Goal: Task Accomplishment & Management: Manage account settings

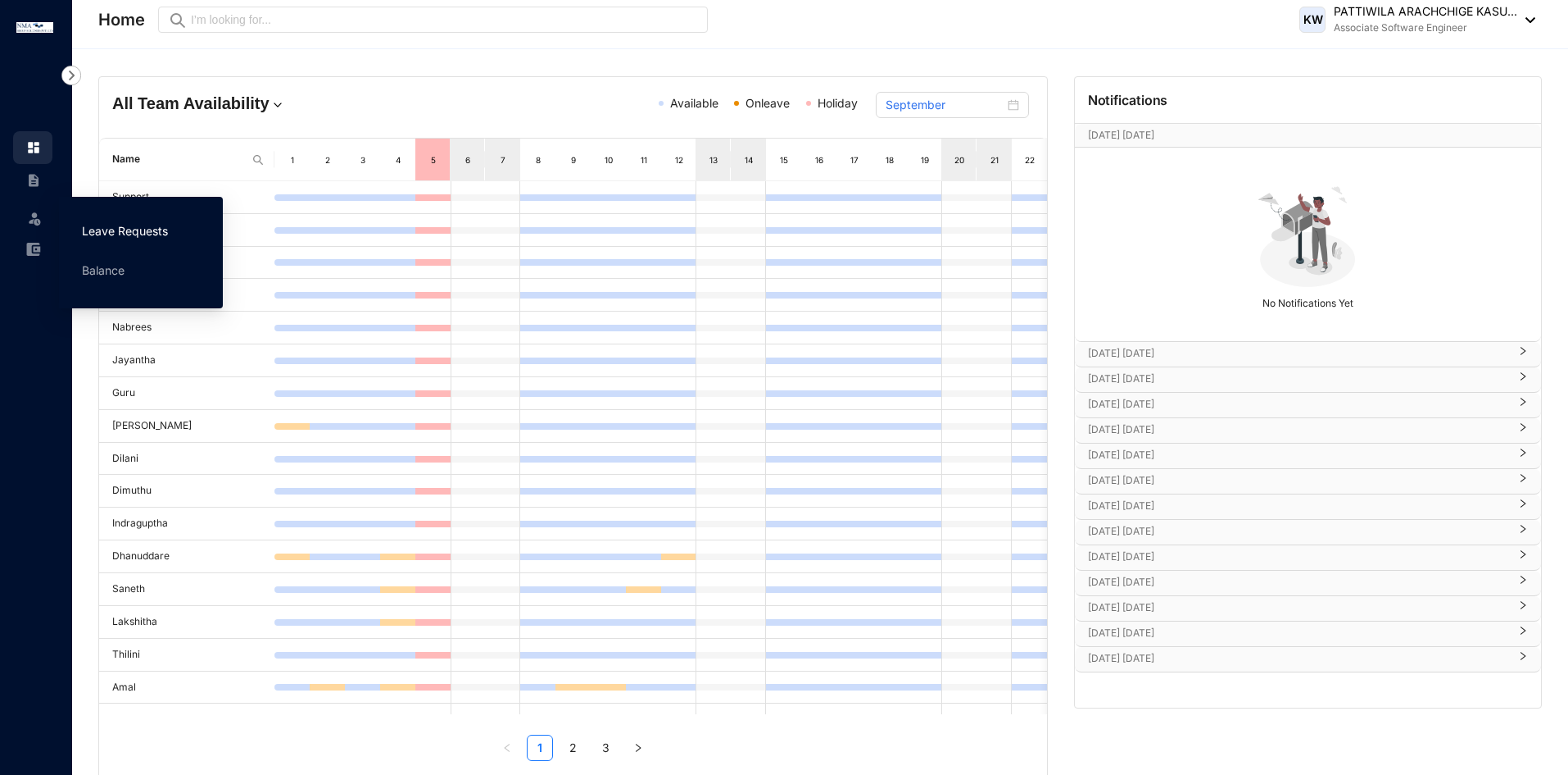
click at [104, 225] on link "Leave Requests" at bounding box center [125, 231] width 87 height 14
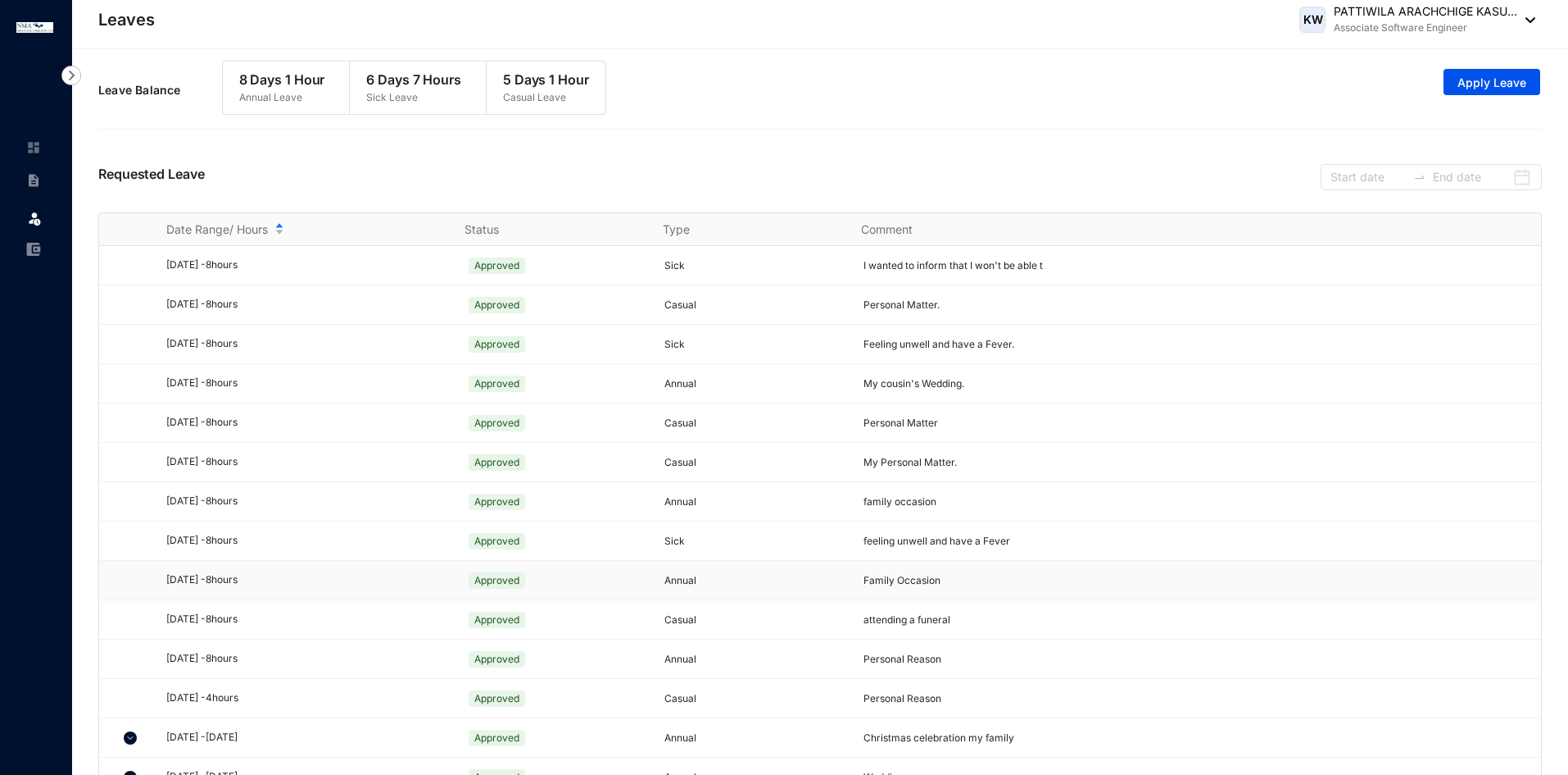
scroll to position [407, 0]
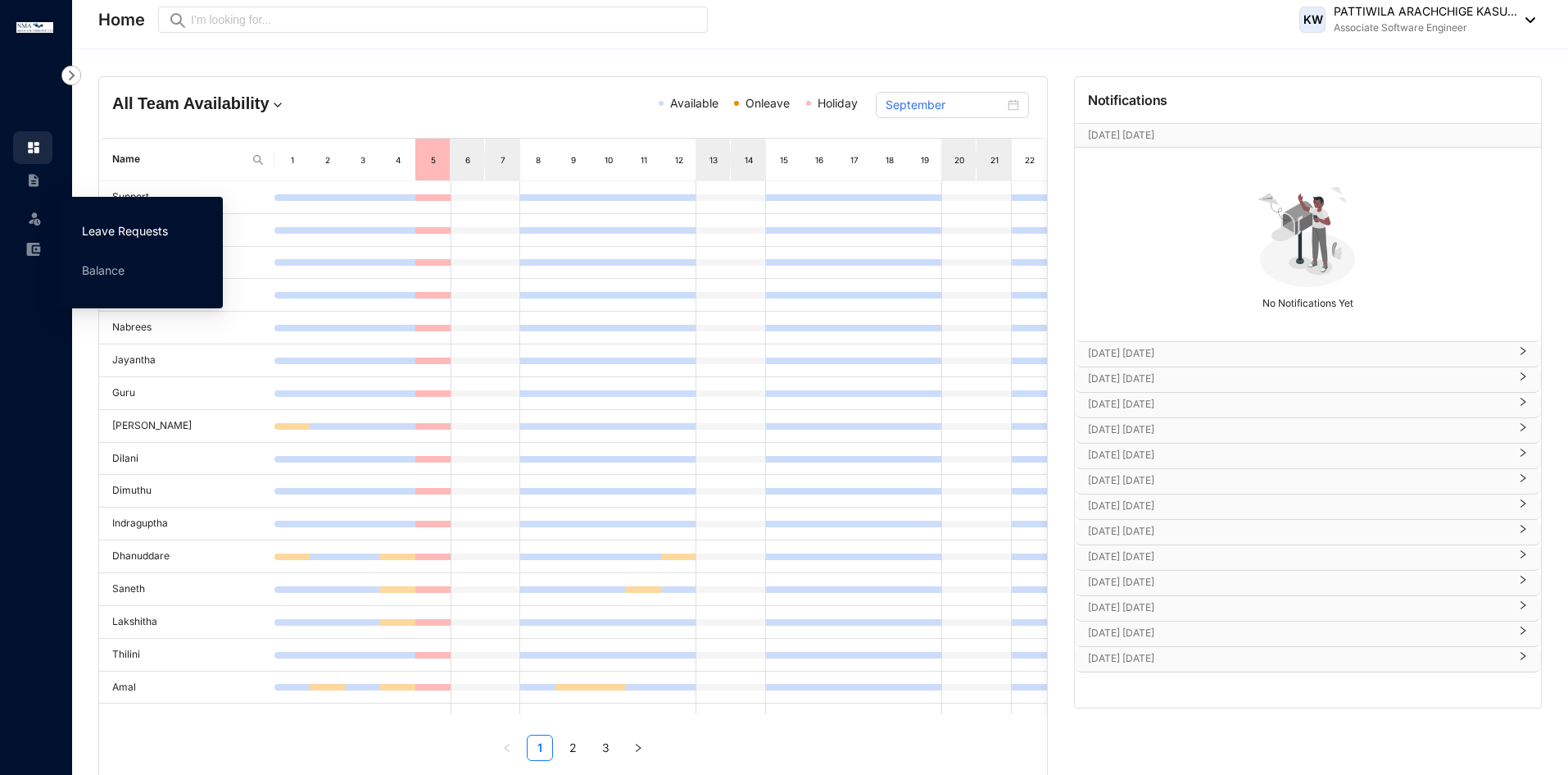
click at [125, 234] on link "Leave Requests" at bounding box center [125, 231] width 87 height 14
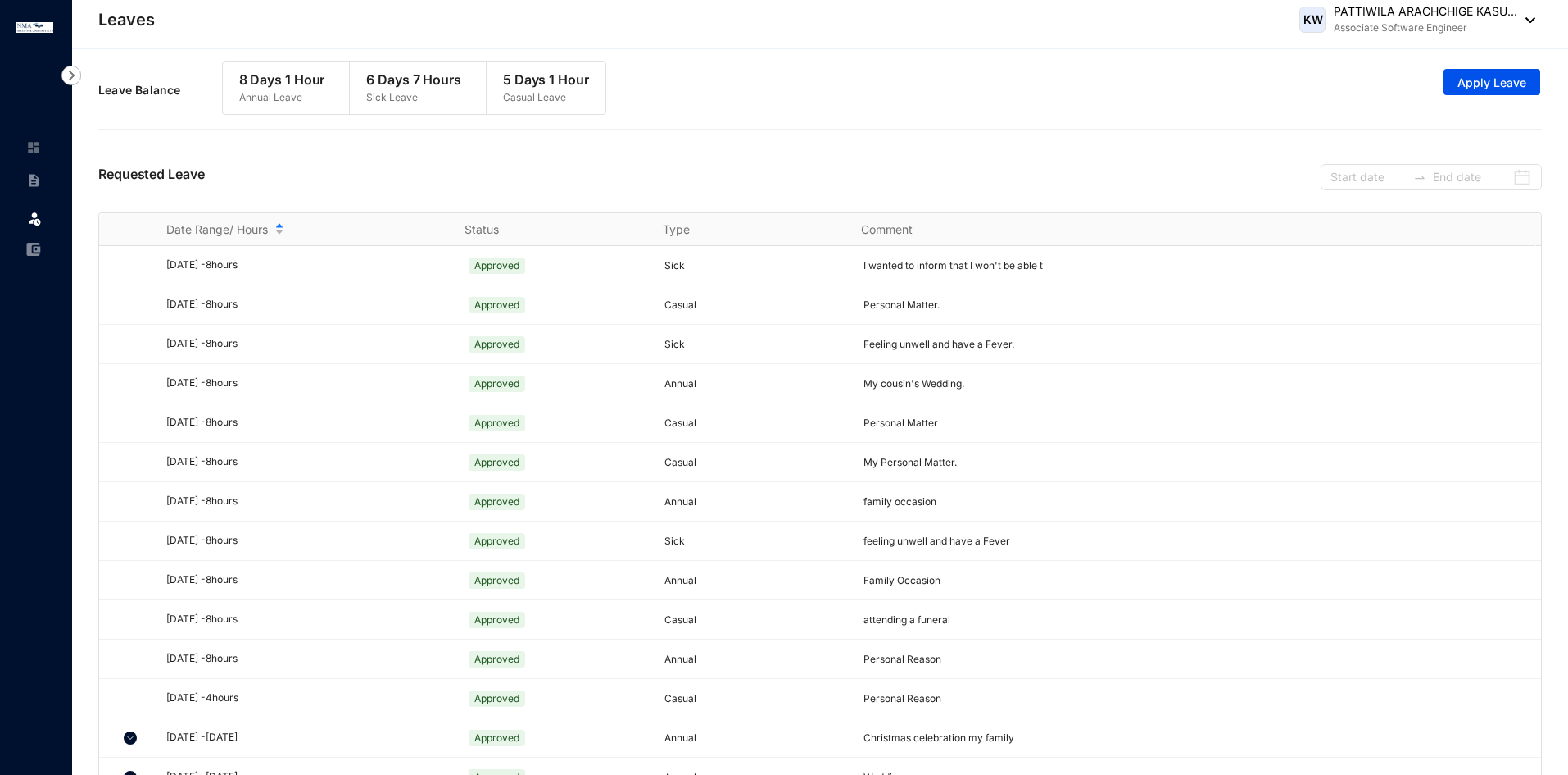
click at [749, 173] on div "Requested Leave" at bounding box center [820, 175] width 1443 height 75
drag, startPoint x: 791, startPoint y: 149, endPoint x: 737, endPoint y: 413, distance: 269.5
click at [737, 413] on div "Leave Request Leave Annual Leave Balance 8 Days 1 Hour Sick Leave Balance 6 Day…" at bounding box center [820, 426] width 1496 height 754
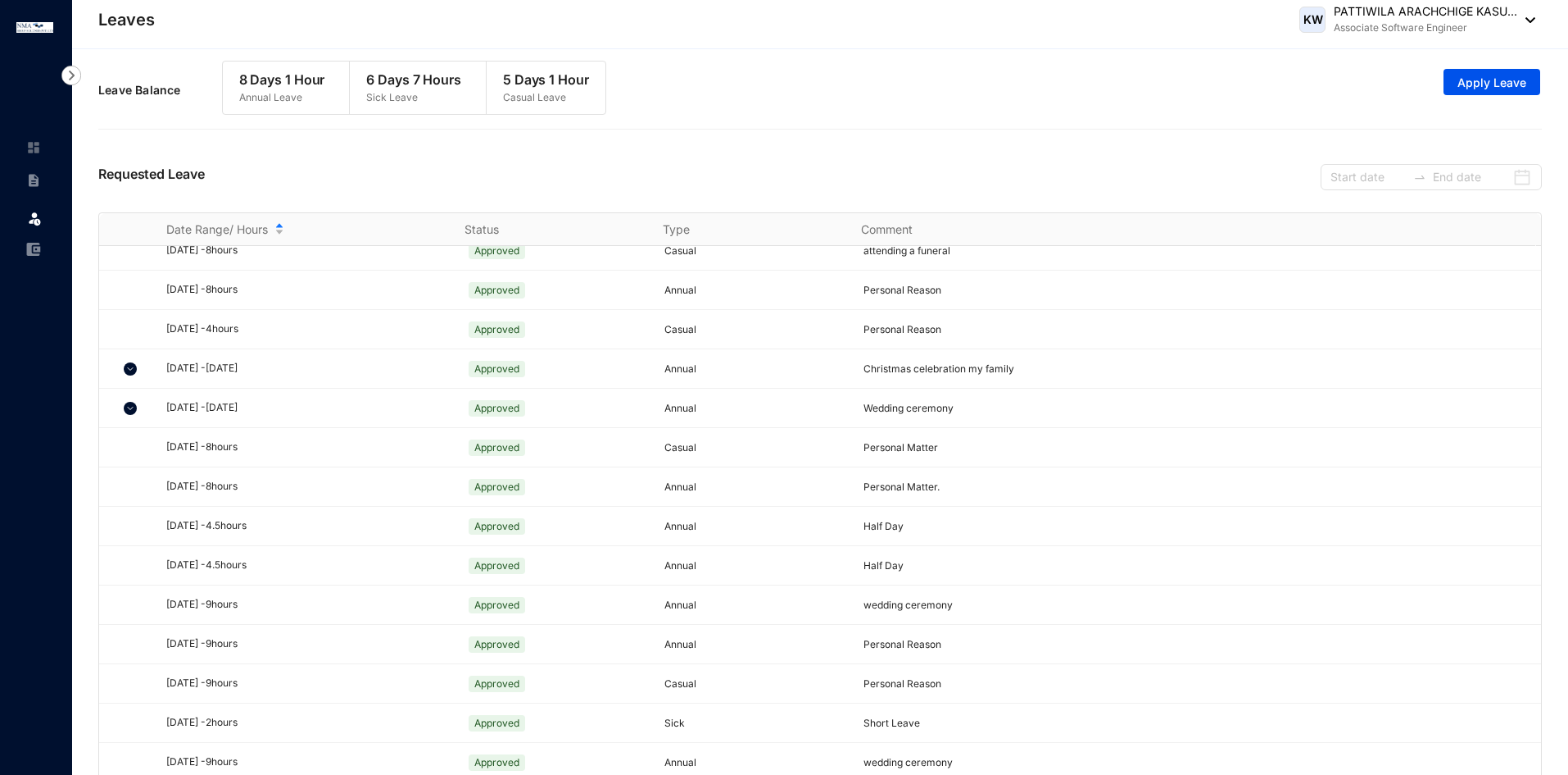
scroll to position [407, 0]
click at [790, 530] on p "Annual" at bounding box center [754, 527] width 180 height 17
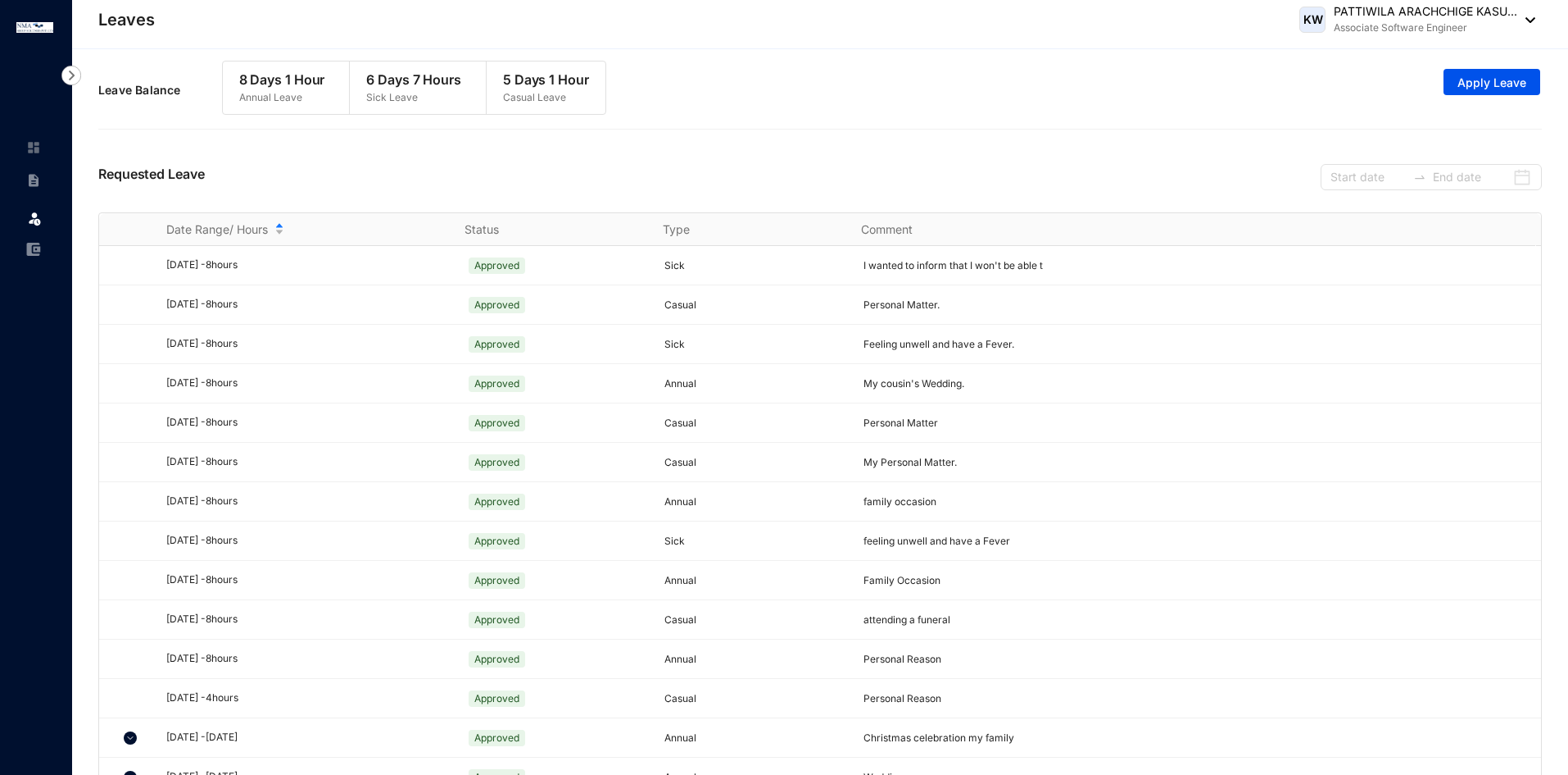
click at [894, 131] on div "Leave Balance 8 Days 1 Hour Annual Leave 6 Days 7 Hours Sick Leave 5 Days 1 Hou…" at bounding box center [820, 96] width 1443 height 89
